Goal: Transaction & Acquisition: Purchase product/service

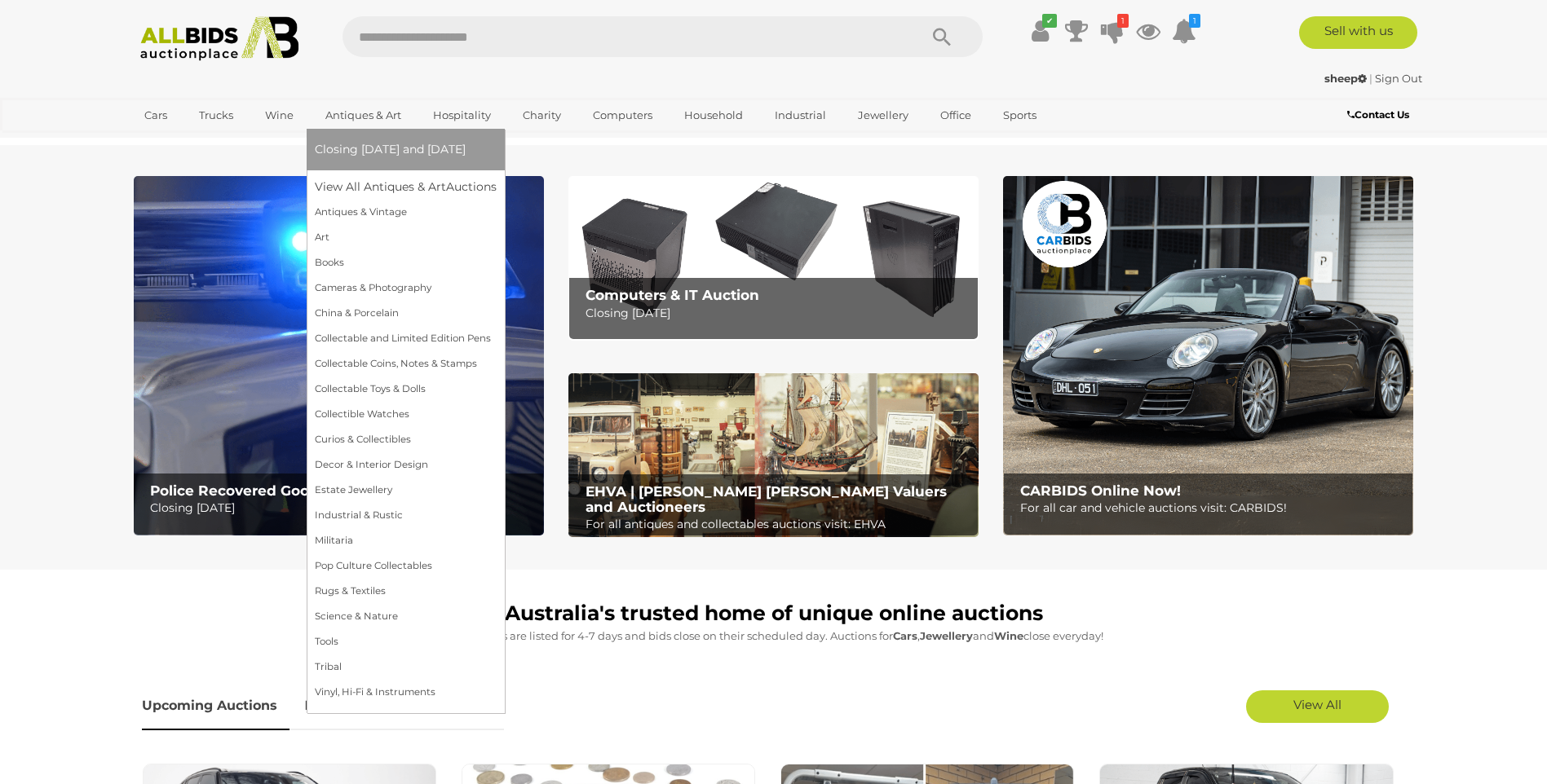
click at [372, 114] on link "Antiques & Art" at bounding box center [363, 115] width 97 height 27
click at [429, 363] on link "Collectable Coins, Notes & Stamps" at bounding box center [406, 364] width 182 height 26
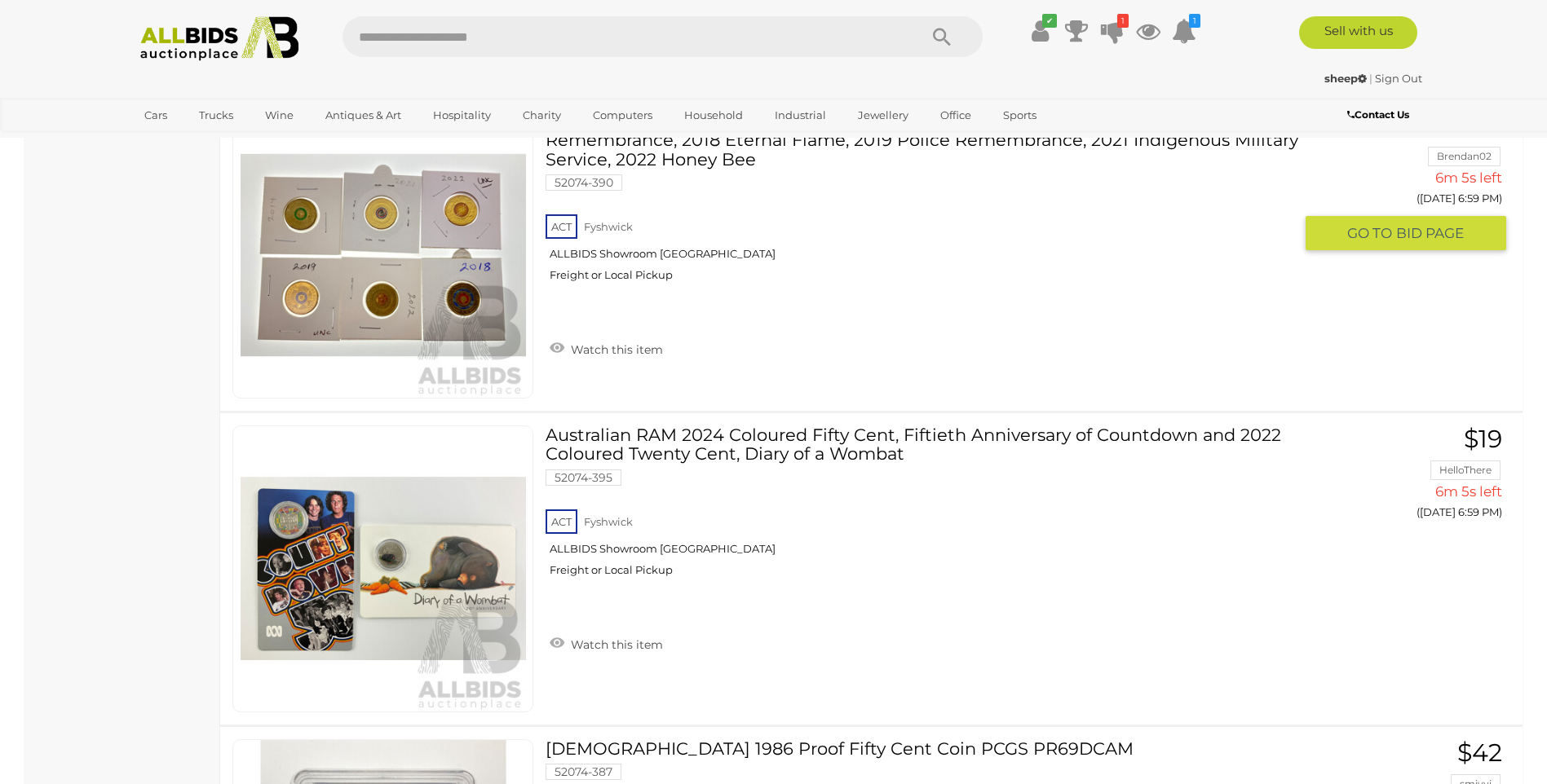
scroll to position [1874, 0]
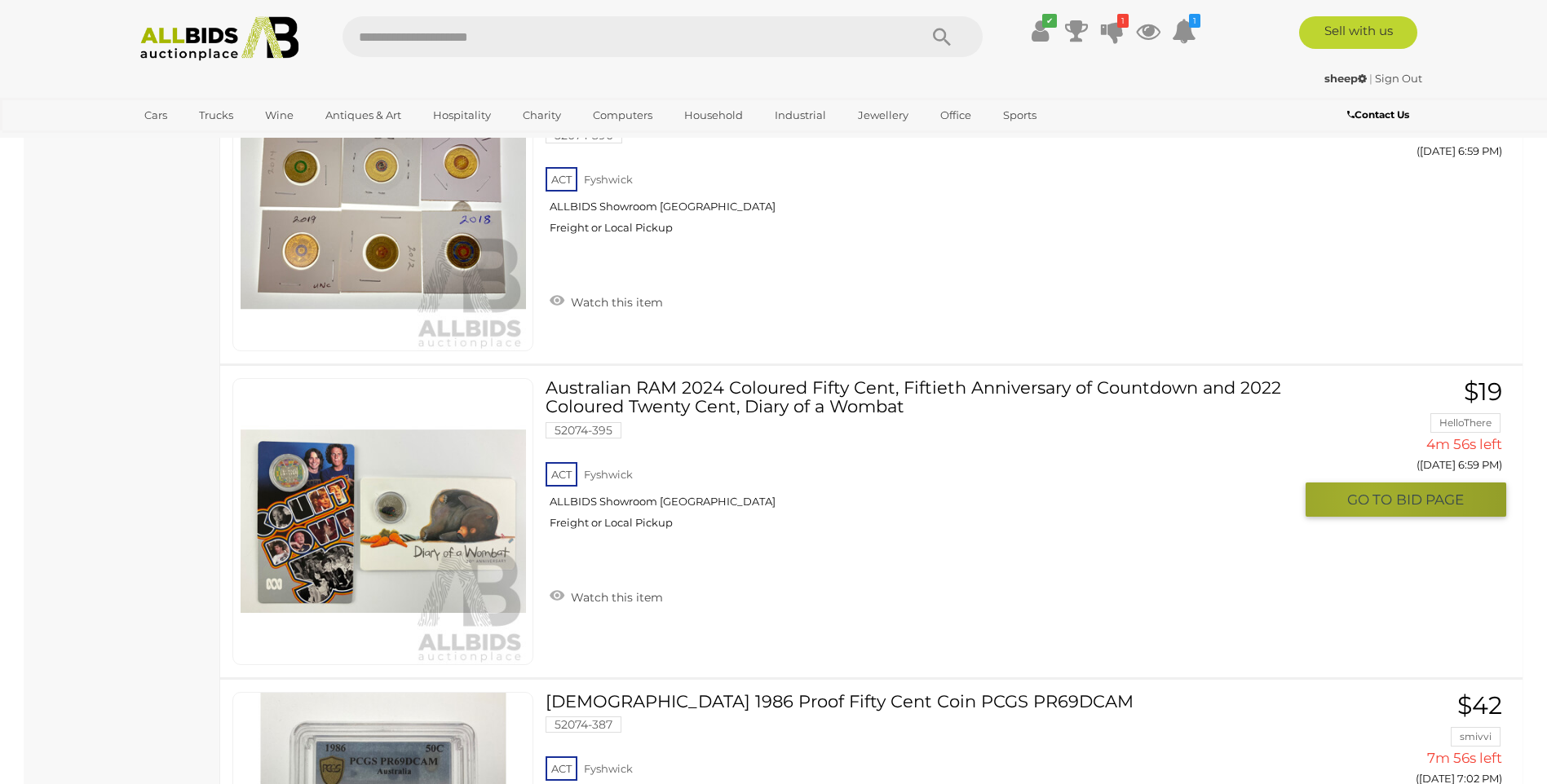
click at [1370, 497] on span "GO TO" at bounding box center [1372, 501] width 49 height 19
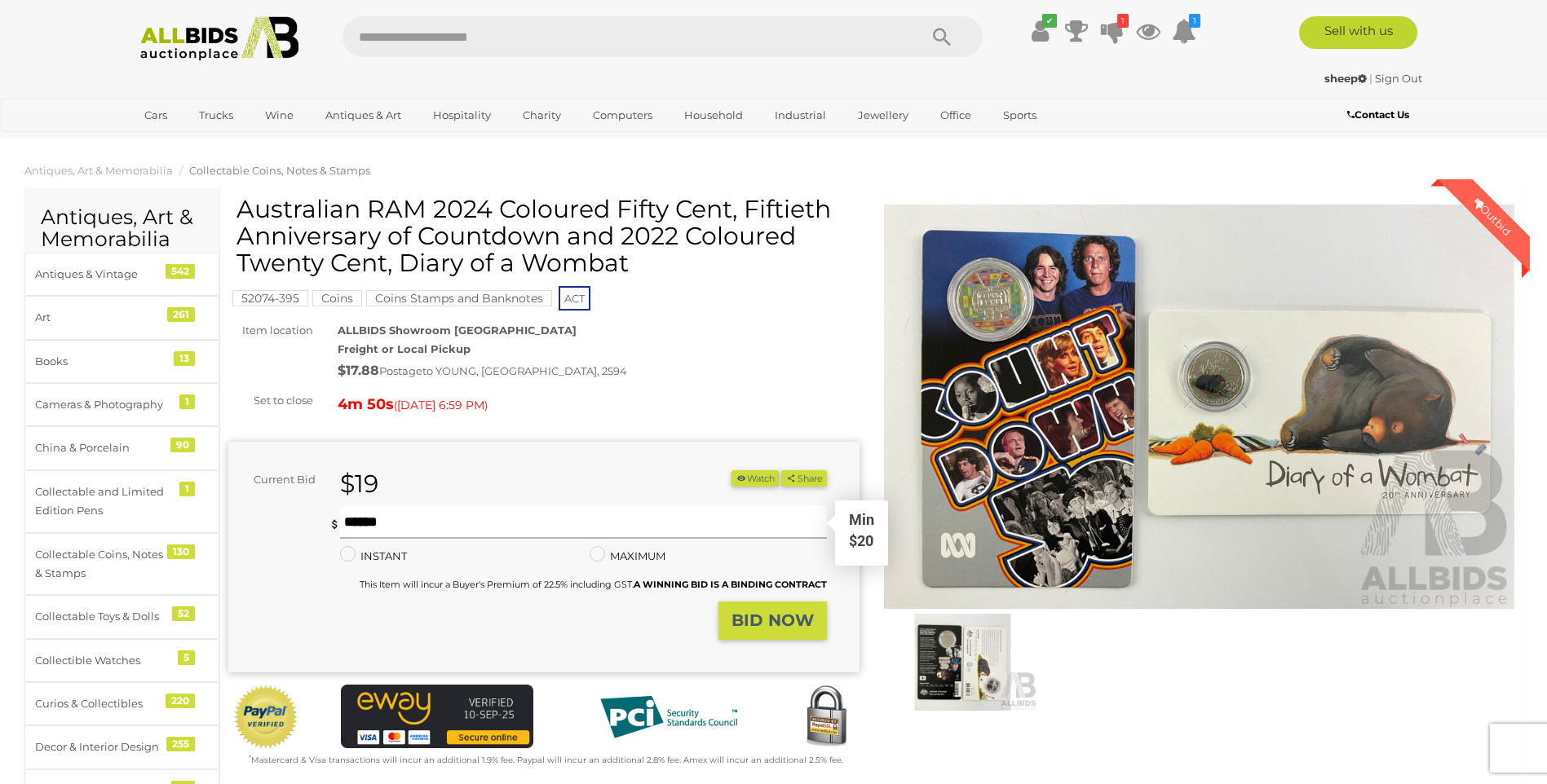
click at [343, 520] on input "text" at bounding box center [583, 522] width 486 height 32
type input "**"
click at [764, 628] on strong "BID NOW" at bounding box center [772, 620] width 83 height 20
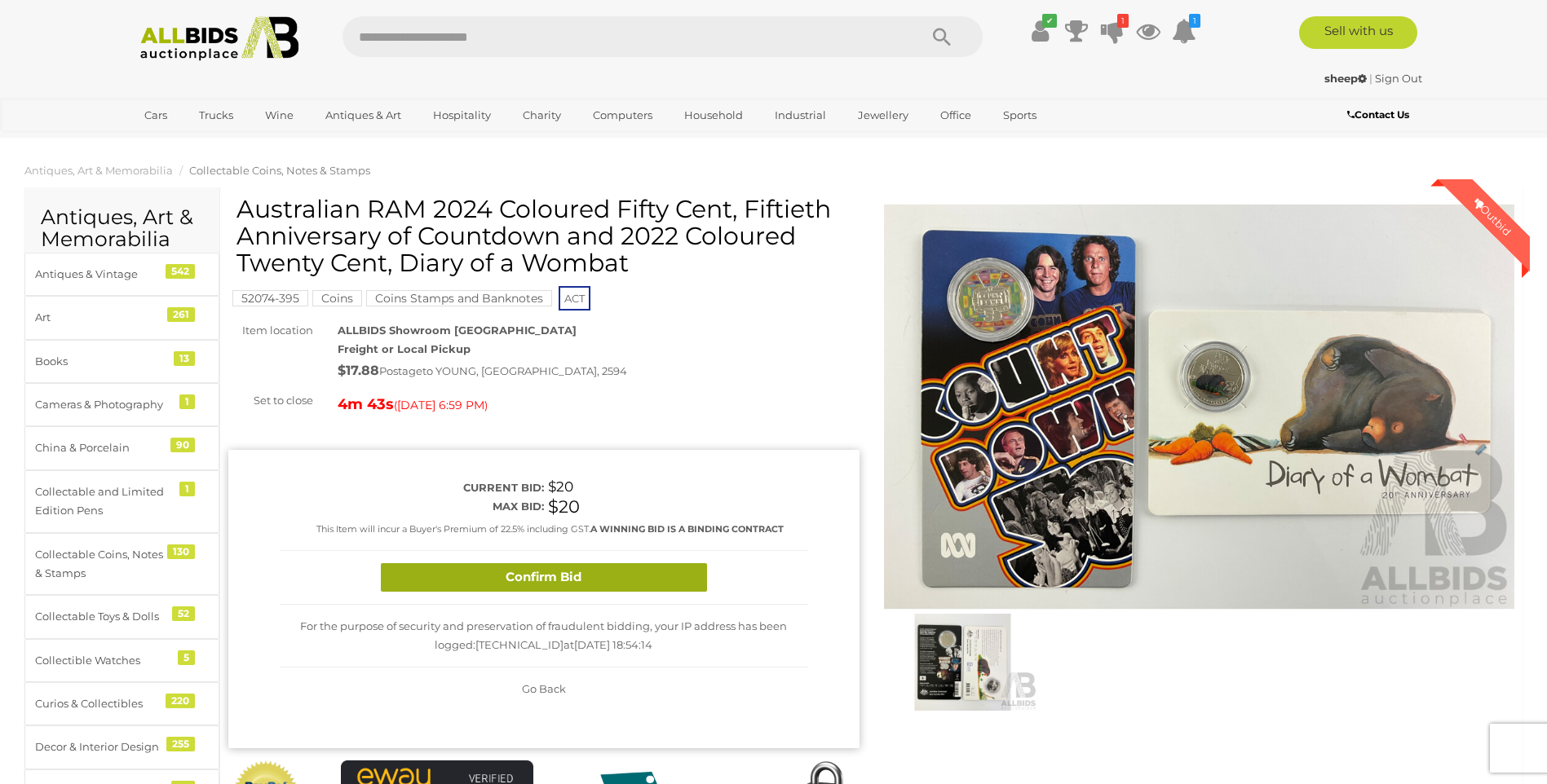
click at [542, 576] on button "Confirm Bid" at bounding box center [543, 577] width 326 height 28
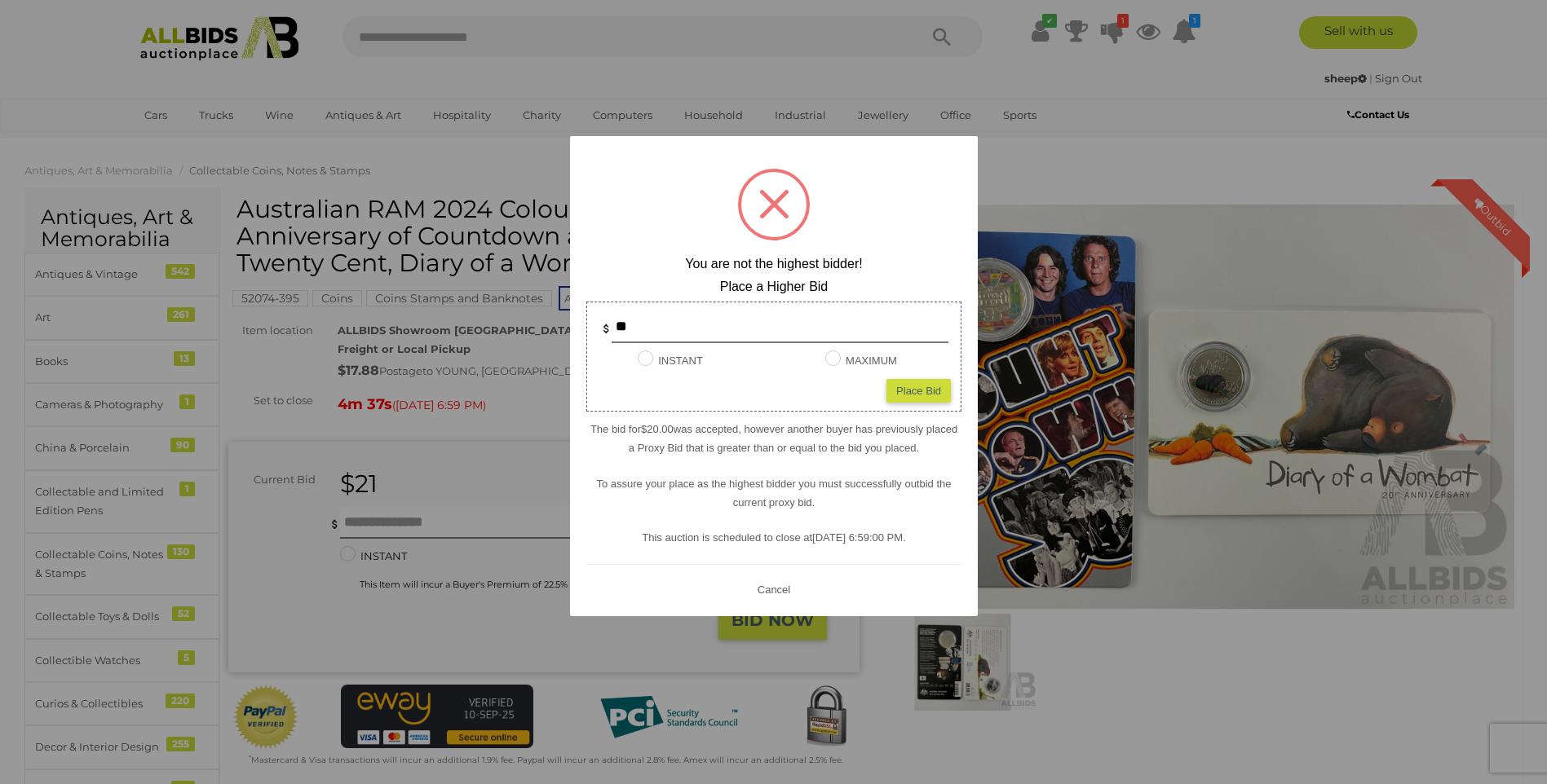
click at [779, 209] on span at bounding box center [774, 204] width 30 height 30
click at [771, 595] on button "Cancel" at bounding box center [773, 589] width 43 height 20
